Goal: Find specific page/section: Find specific page/section

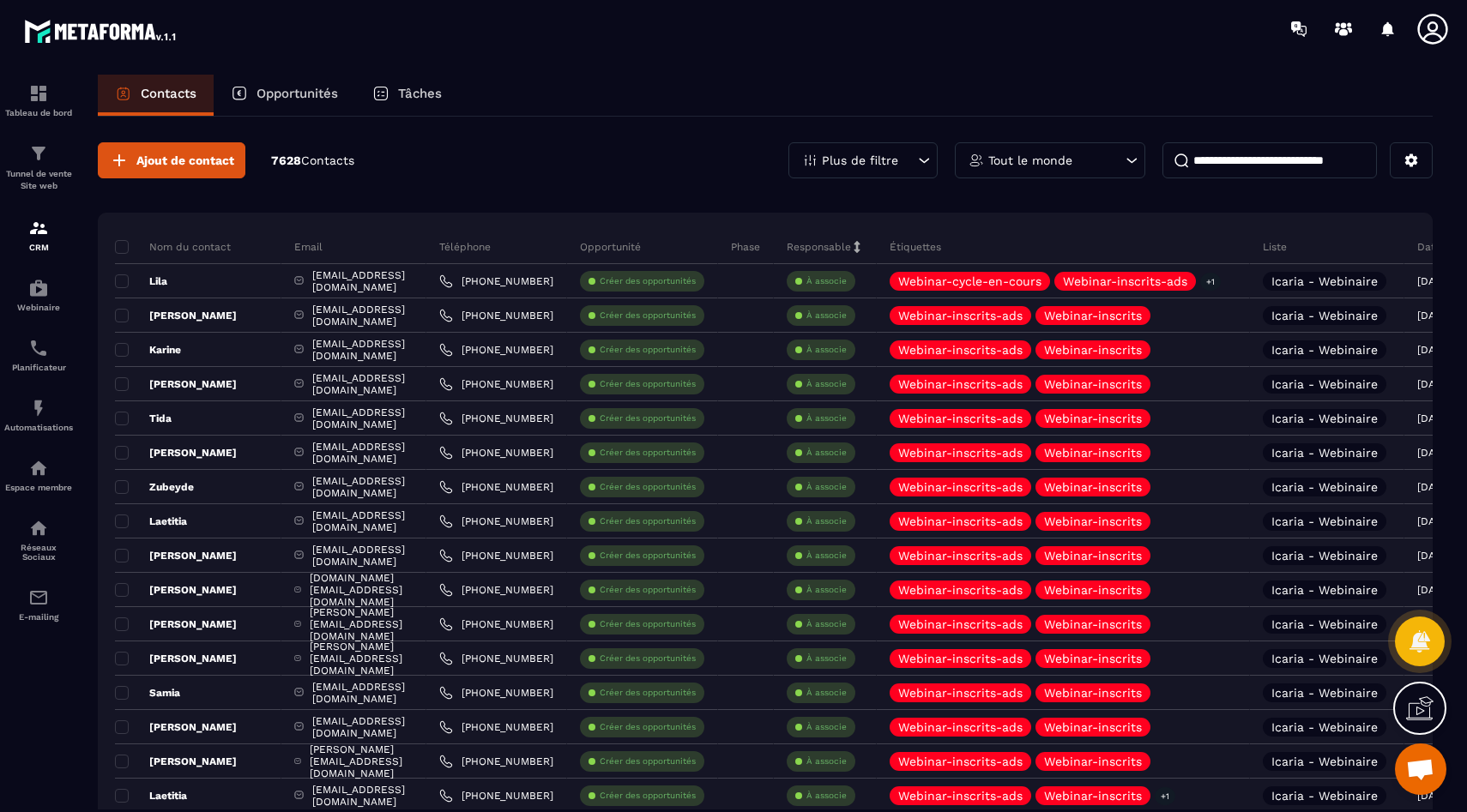
click at [293, 164] on p "7628 Contacts" at bounding box center [313, 161] width 83 height 17
click at [344, 164] on span "Contacts" at bounding box center [327, 160] width 53 height 14
click at [305, 154] on span "Contacts" at bounding box center [327, 160] width 53 height 14
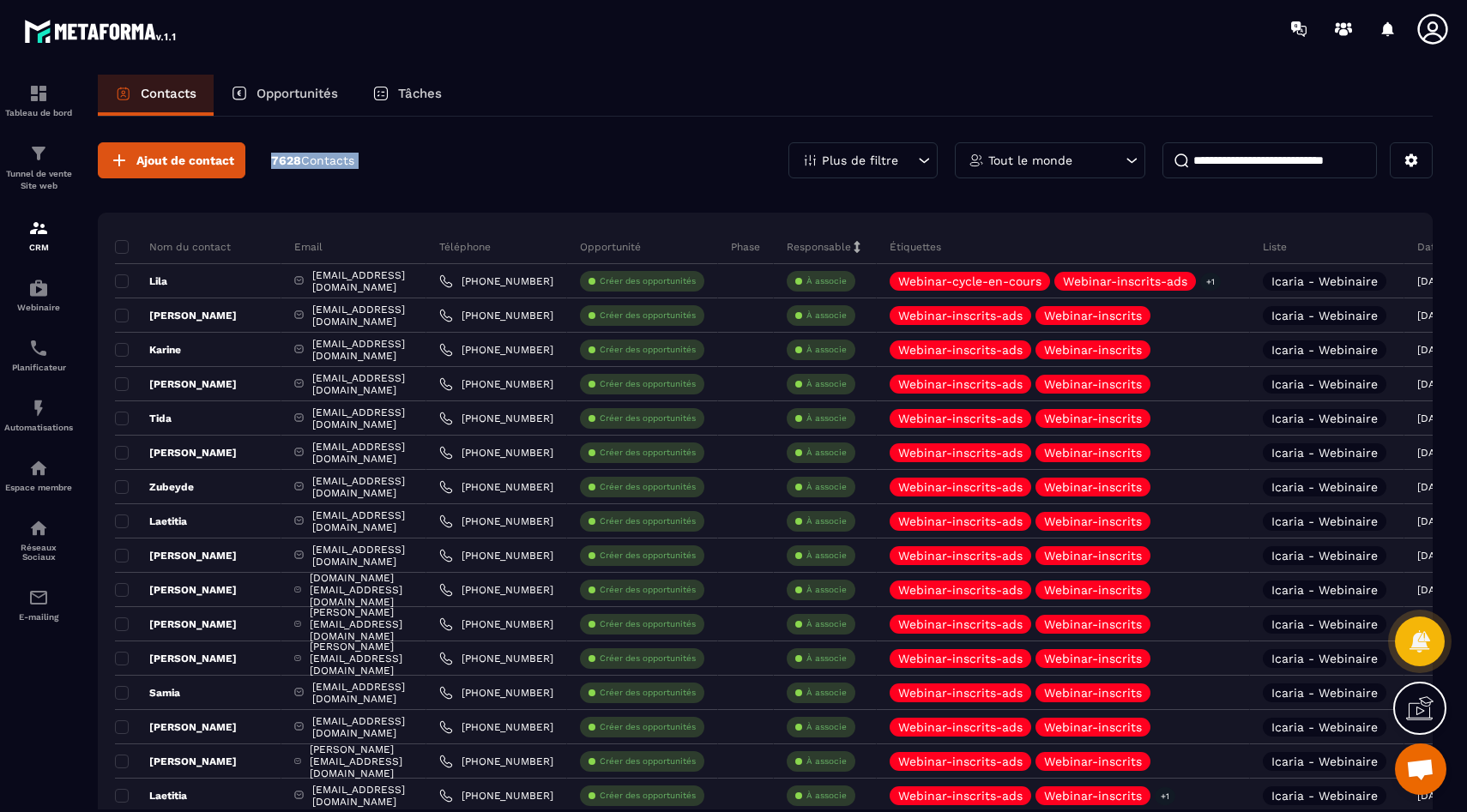
click at [305, 154] on span "Contacts" at bounding box center [327, 160] width 53 height 14
click at [350, 163] on span "Contacts" at bounding box center [327, 160] width 53 height 14
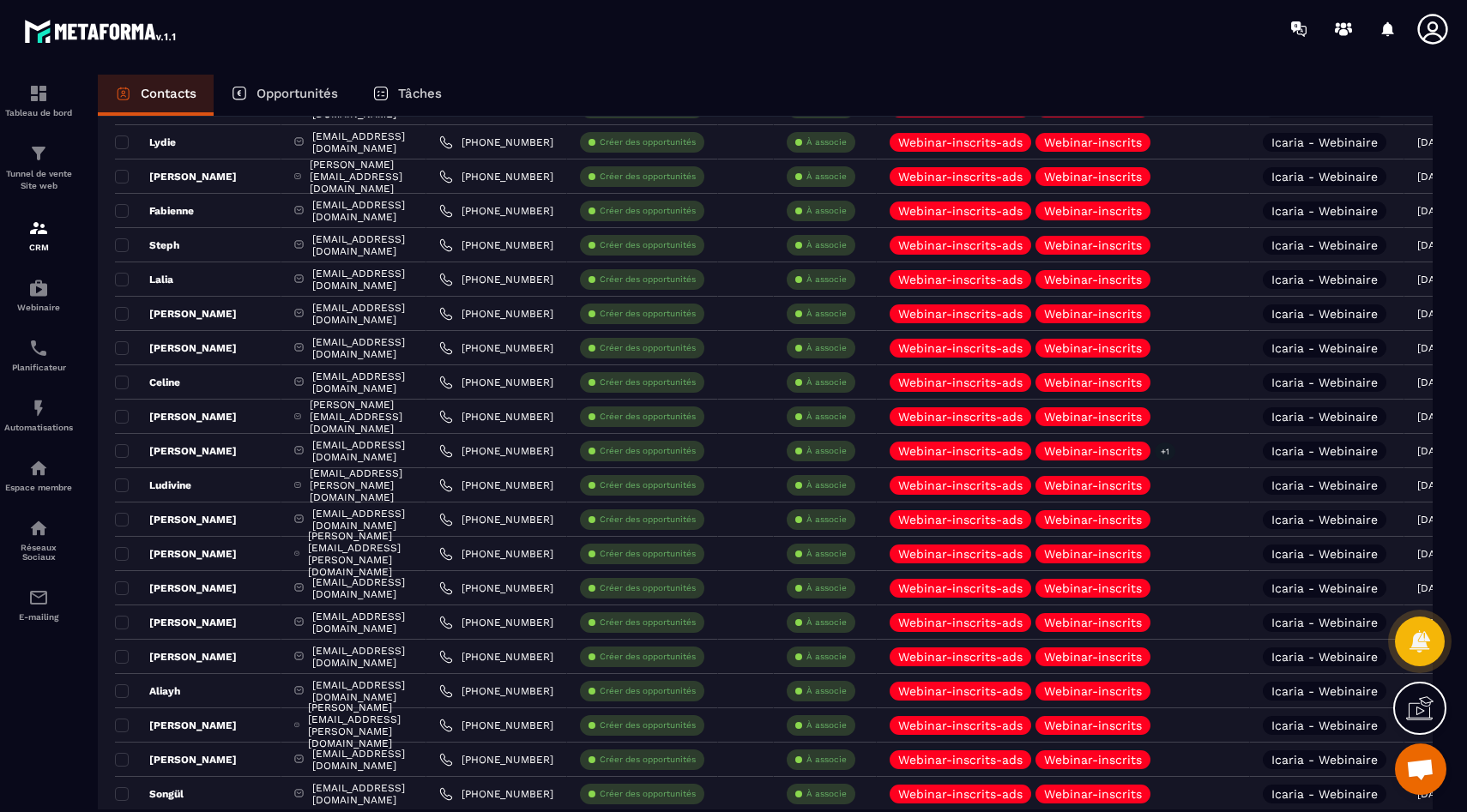
scroll to position [3009, 0]
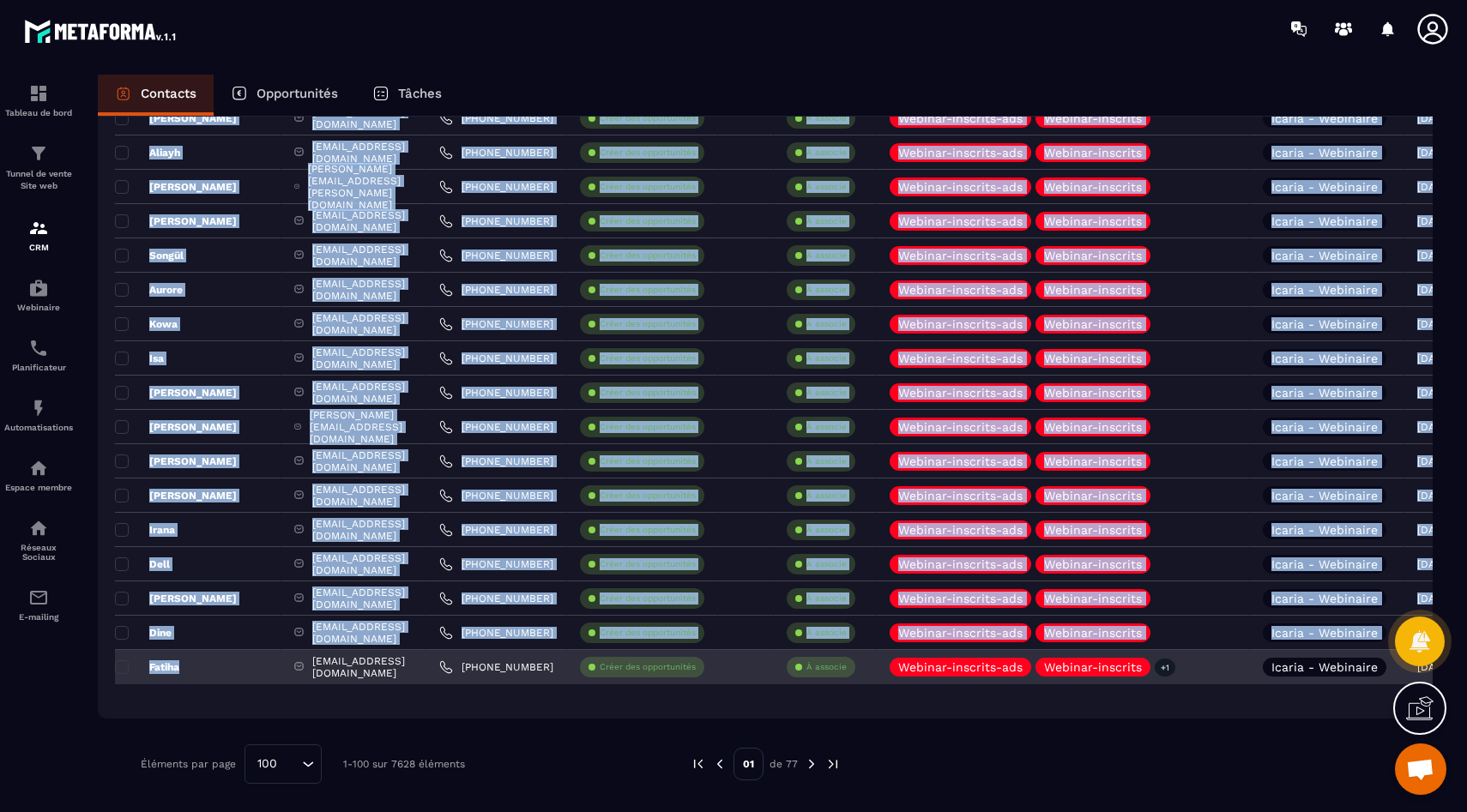
drag, startPoint x: 176, startPoint y: 684, endPoint x: 180, endPoint y: 673, distance: 11.7
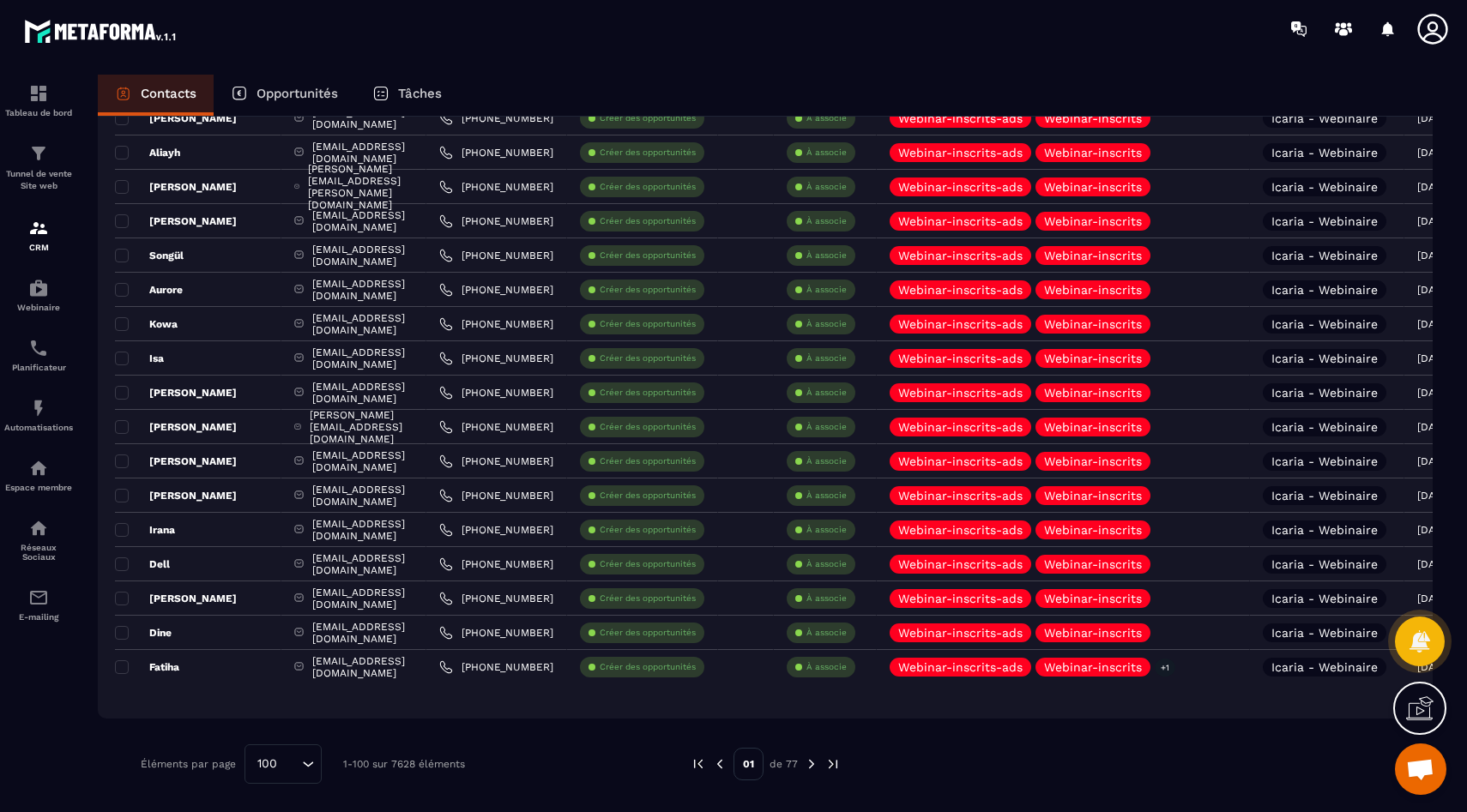
click at [807, 763] on img at bounding box center [811, 764] width 16 height 16
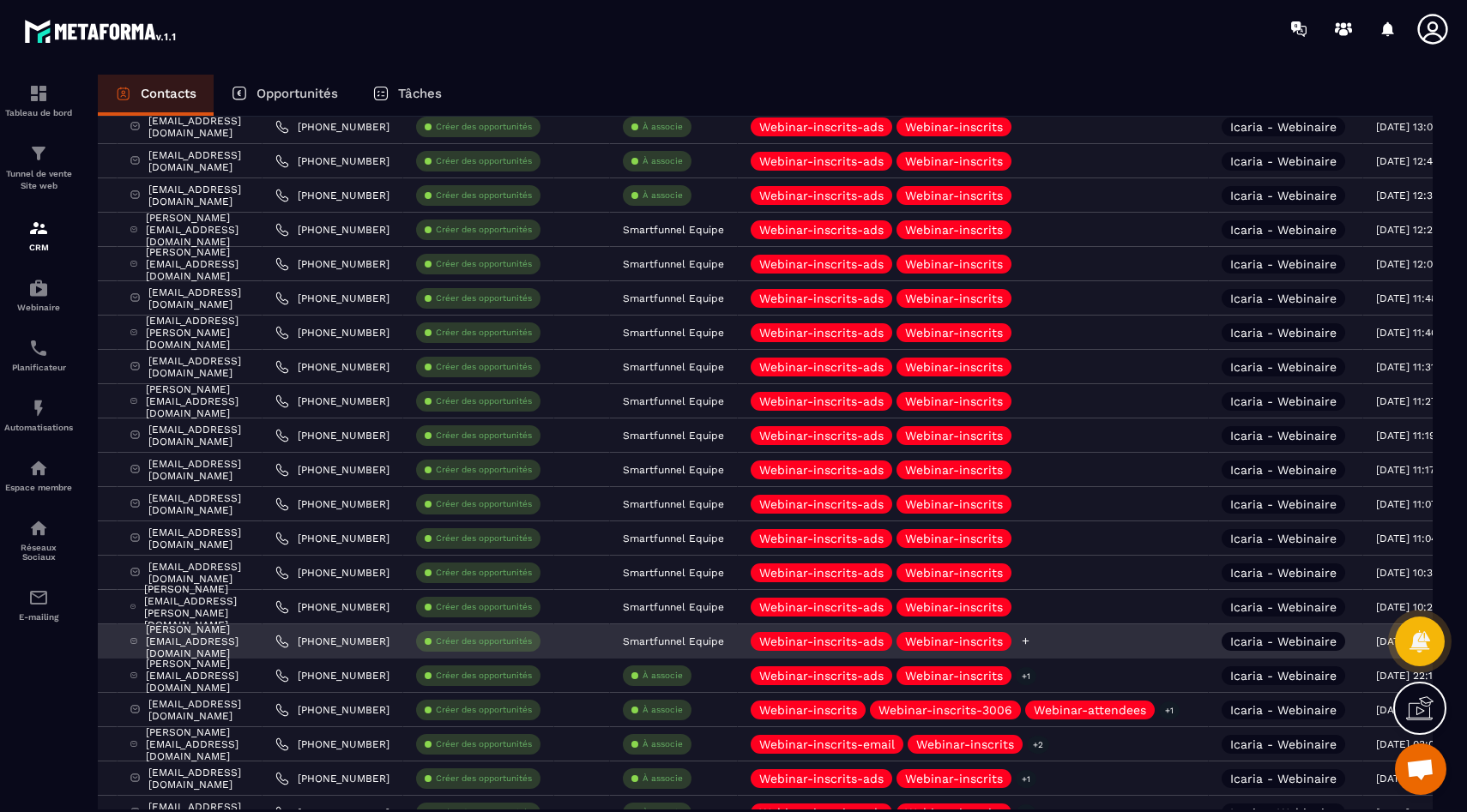
scroll to position [0, 0]
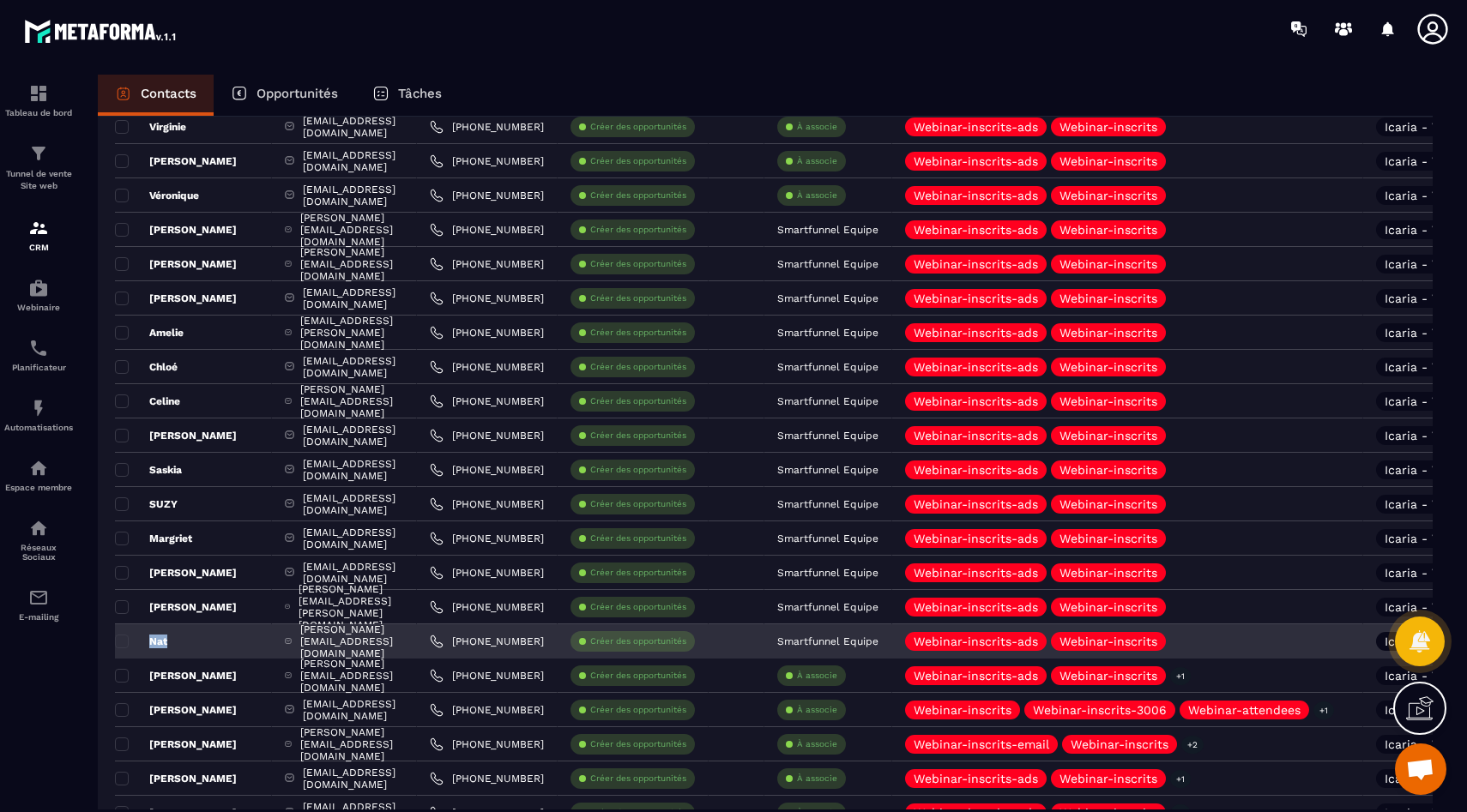
drag, startPoint x: 168, startPoint y: 644, endPoint x: 150, endPoint y: 641, distance: 18.2
click at [150, 641] on div "Nat" at bounding box center [193, 641] width 157 height 34
